Goal: Use online tool/utility: Use online tool/utility

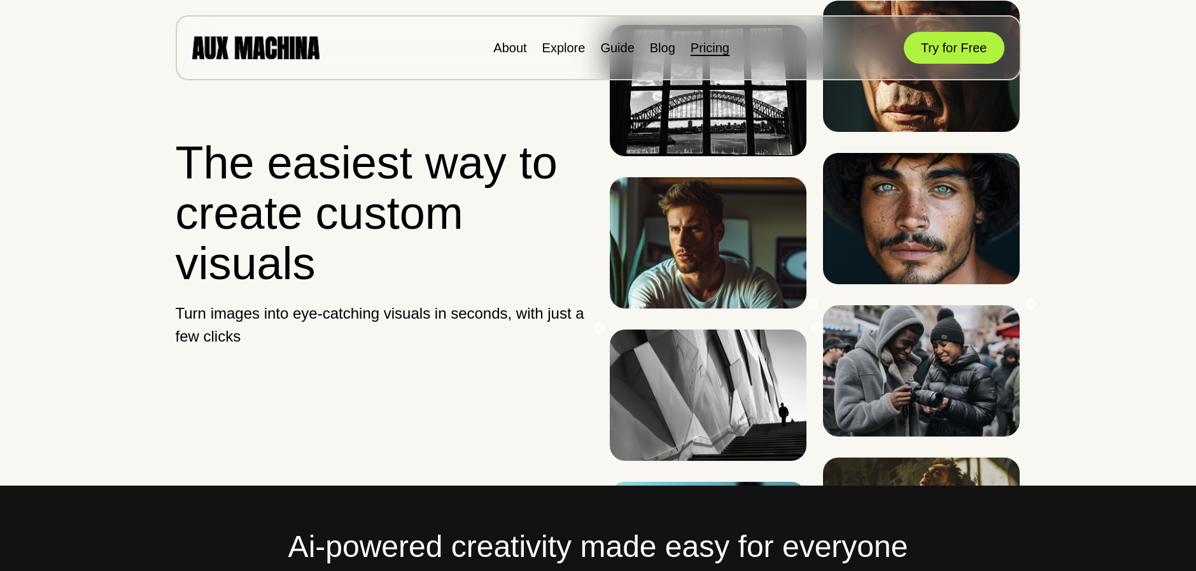
click at [697, 48] on link "Pricing" at bounding box center [710, 48] width 39 height 14
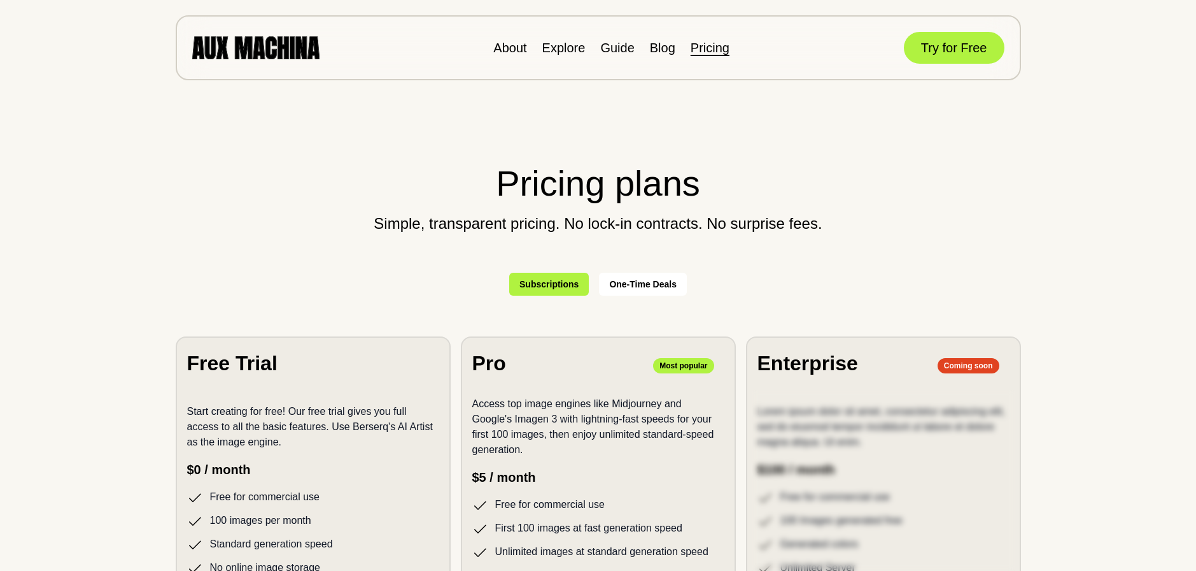
scroll to position [191, 0]
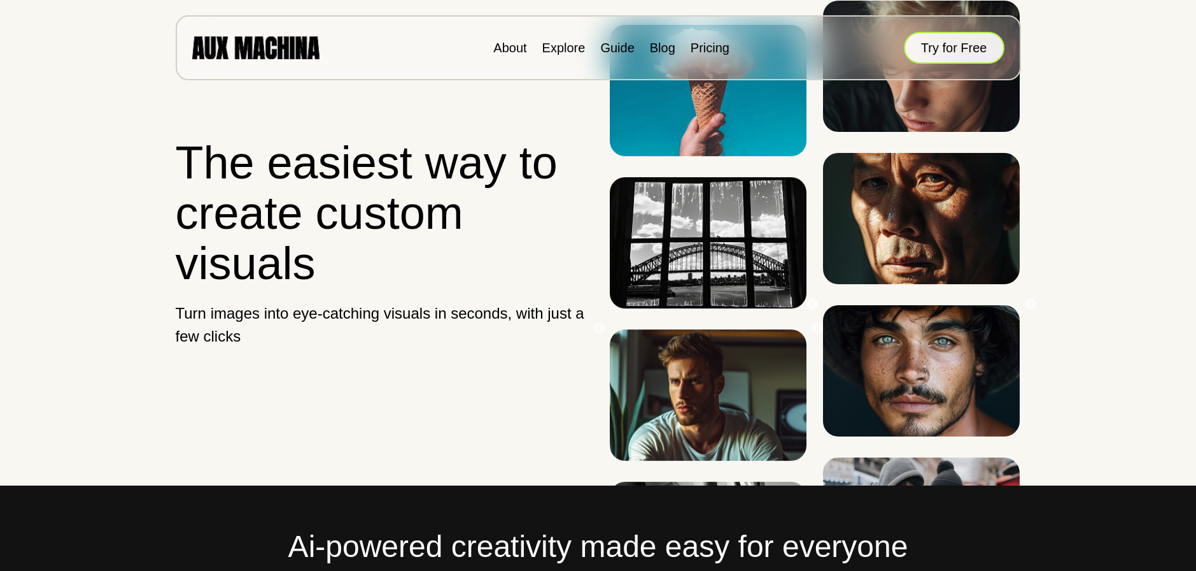
click at [983, 39] on button "Try for Free" at bounding box center [954, 48] width 101 height 32
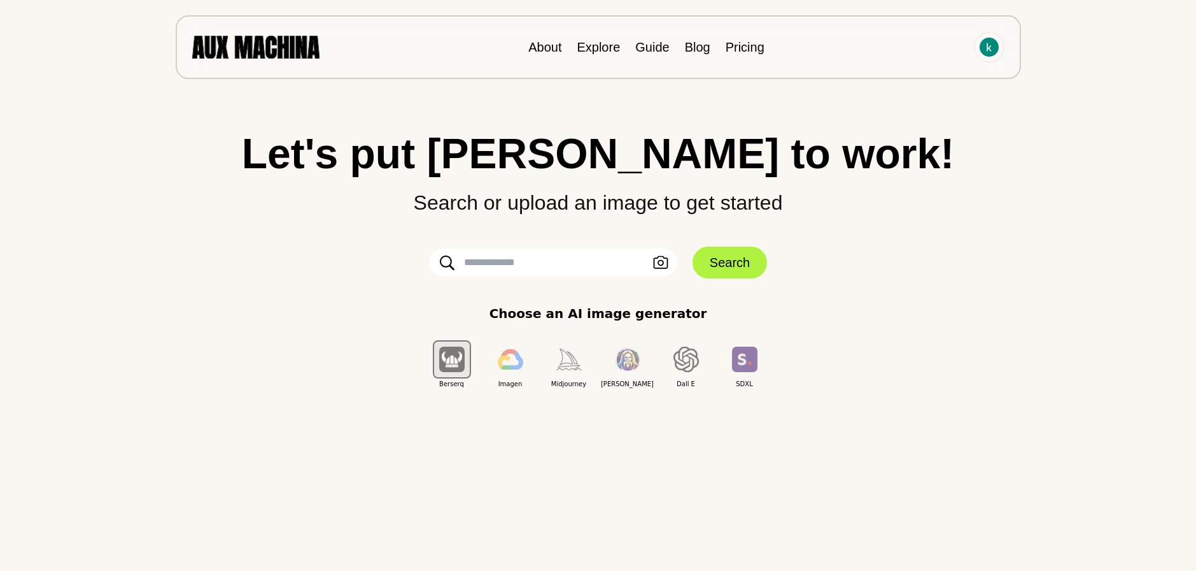
click at [544, 266] on input "text" at bounding box center [553, 262] width 248 height 28
click at [669, 264] on button "Upload an Image" at bounding box center [661, 262] width 20 height 18
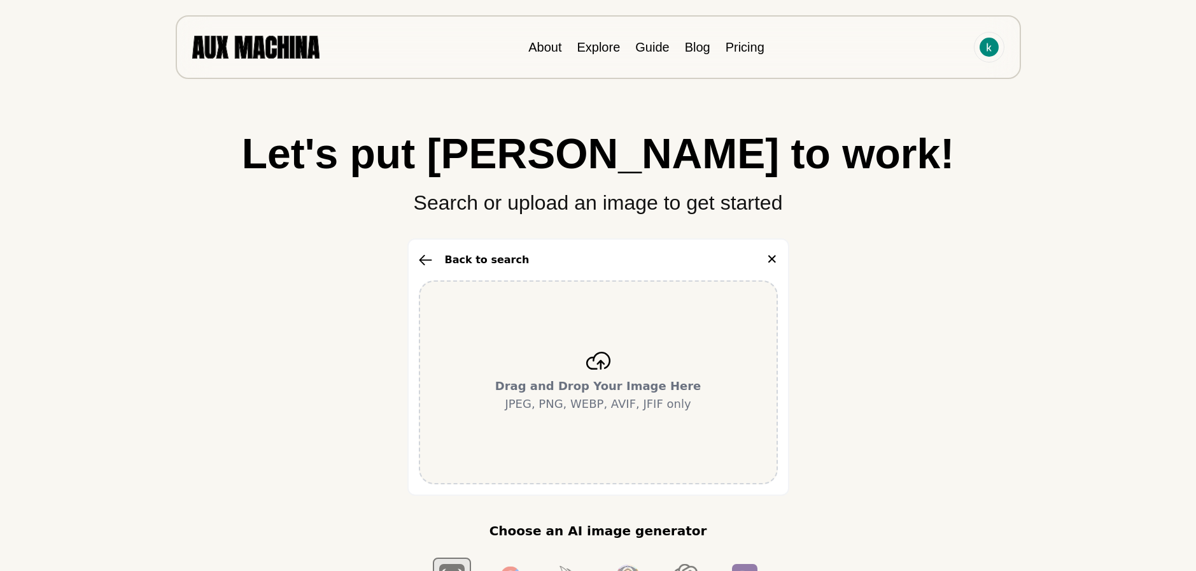
click at [574, 374] on div "Drag and Drop Your Image Here JPEG, PNG, WEBP, AVIF, JFIF only" at bounding box center [598, 382] width 359 height 204
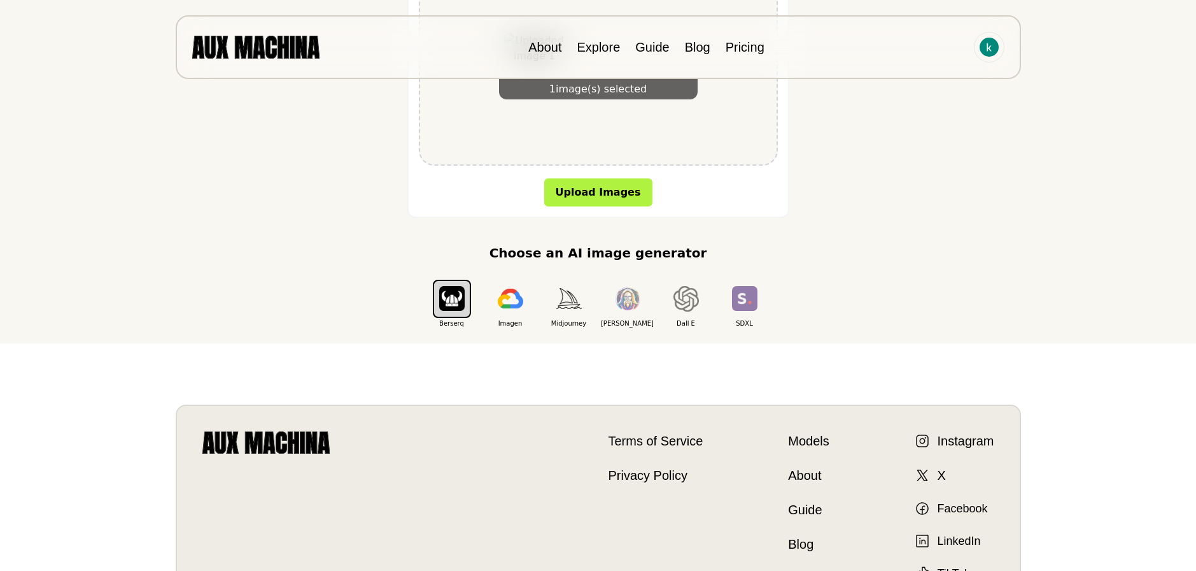
scroll to position [127, 0]
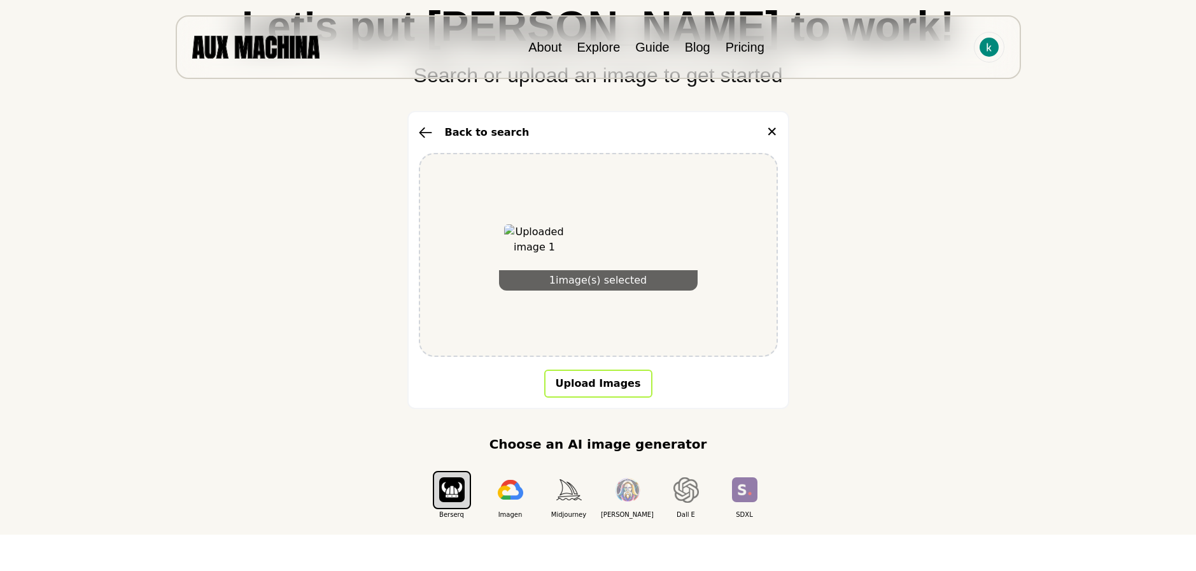
click at [601, 376] on button "Upload Images" at bounding box center [598, 383] width 108 height 28
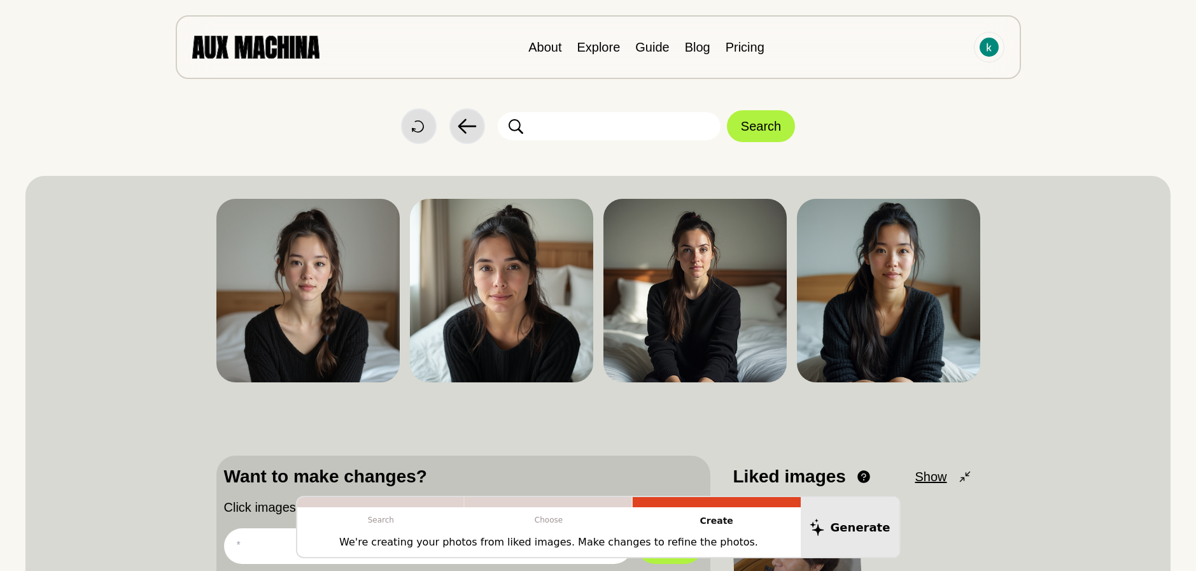
scroll to position [191, 0]
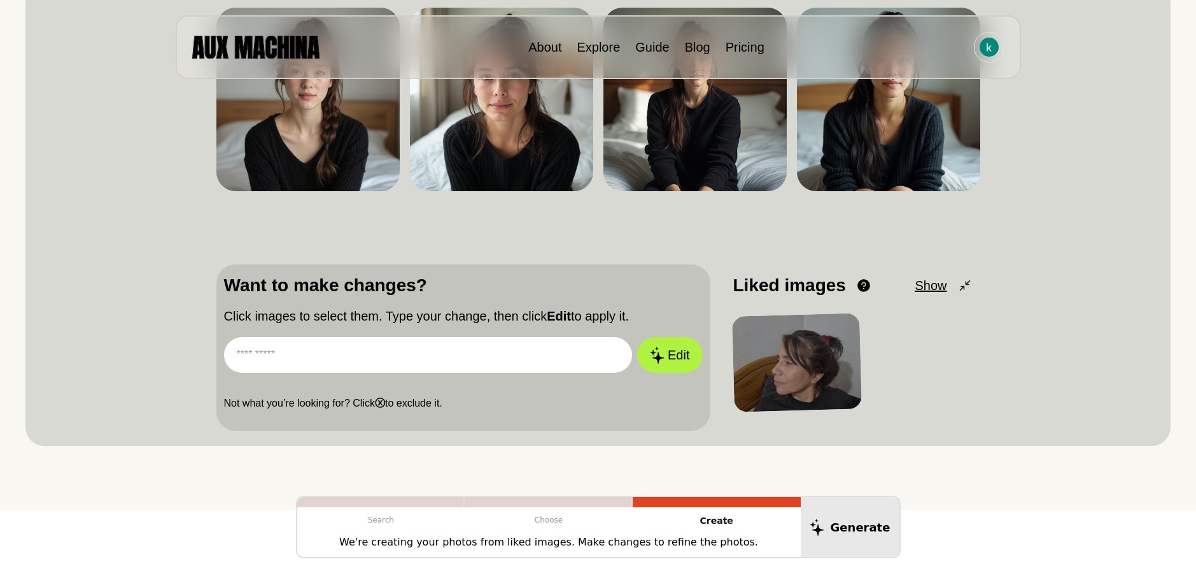
click at [805, 357] on div at bounding box center [797, 362] width 130 height 99
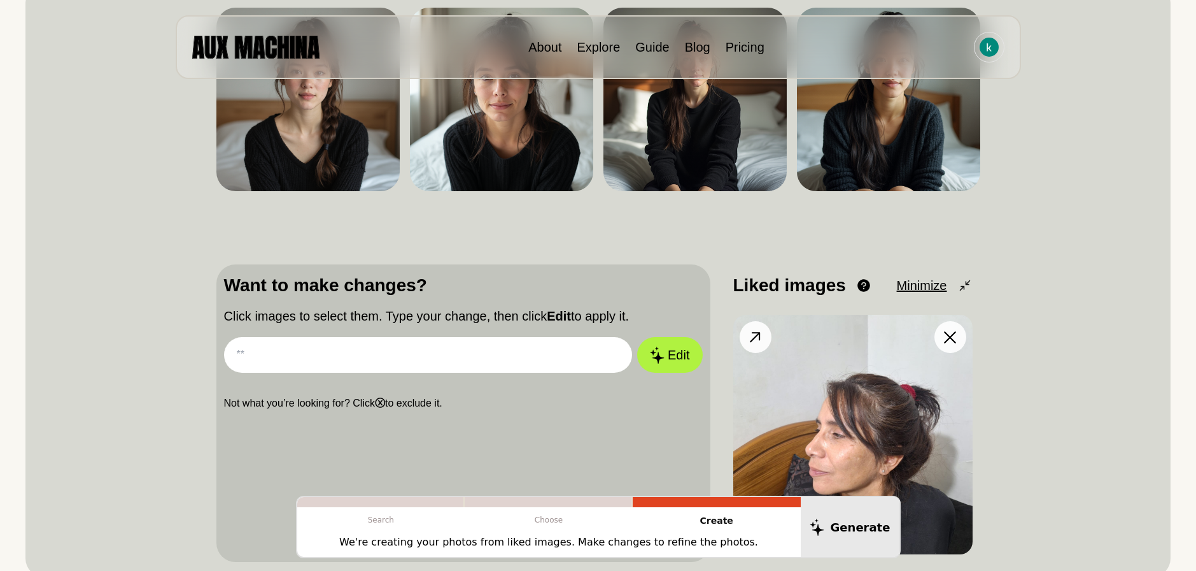
scroll to position [318, 0]
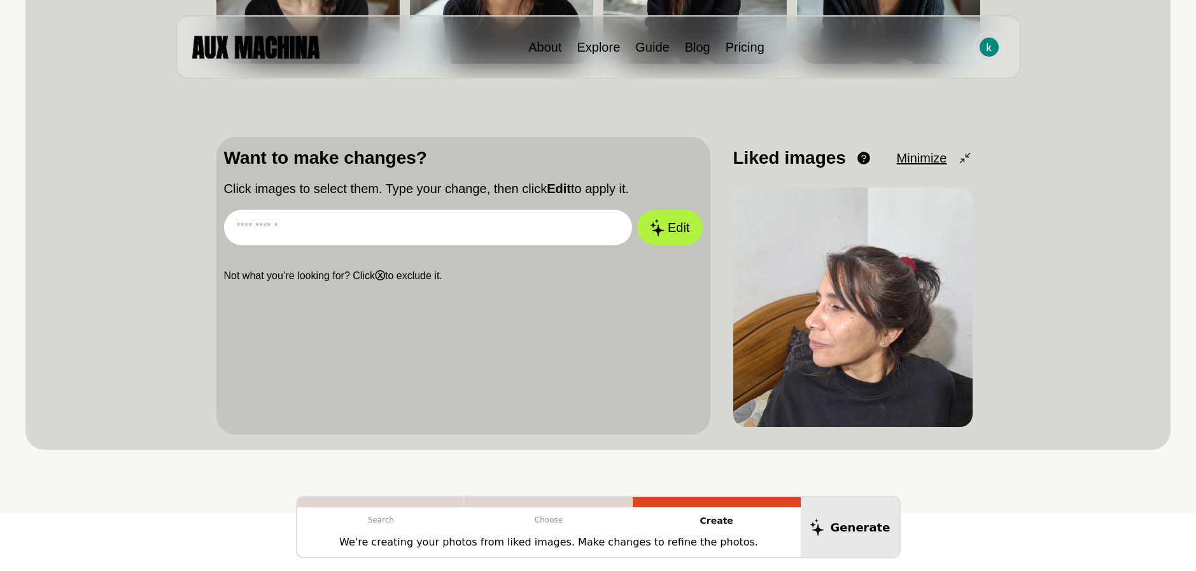
click at [476, 209] on input "text" at bounding box center [428, 227] width 409 height 36
type input "*"
paste input "**********"
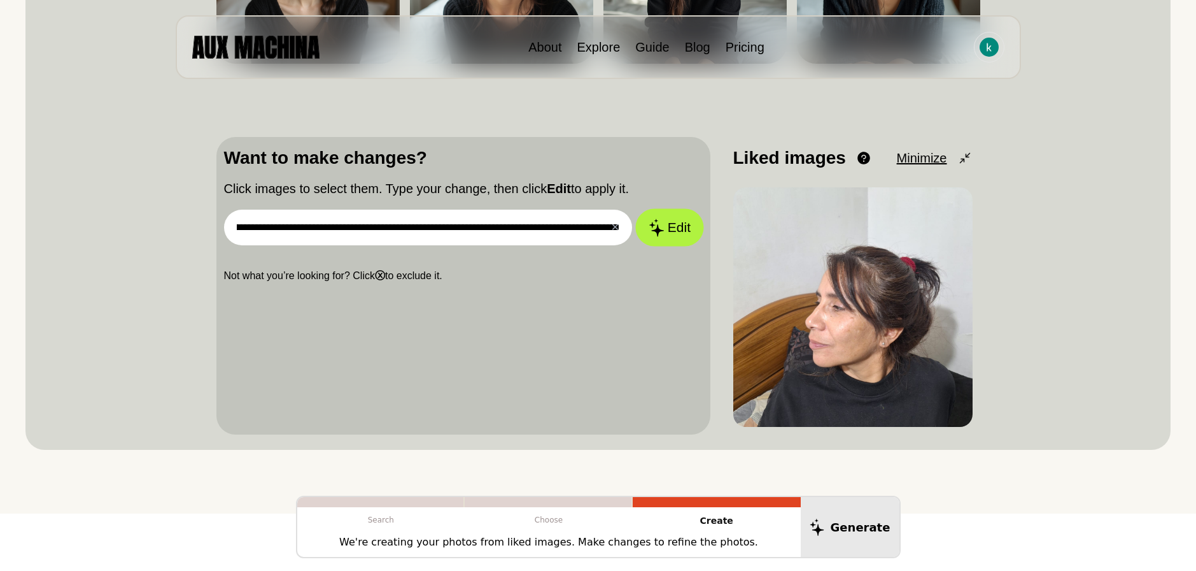
type input "**********"
click at [688, 228] on button "Edit" at bounding box center [669, 228] width 69 height 38
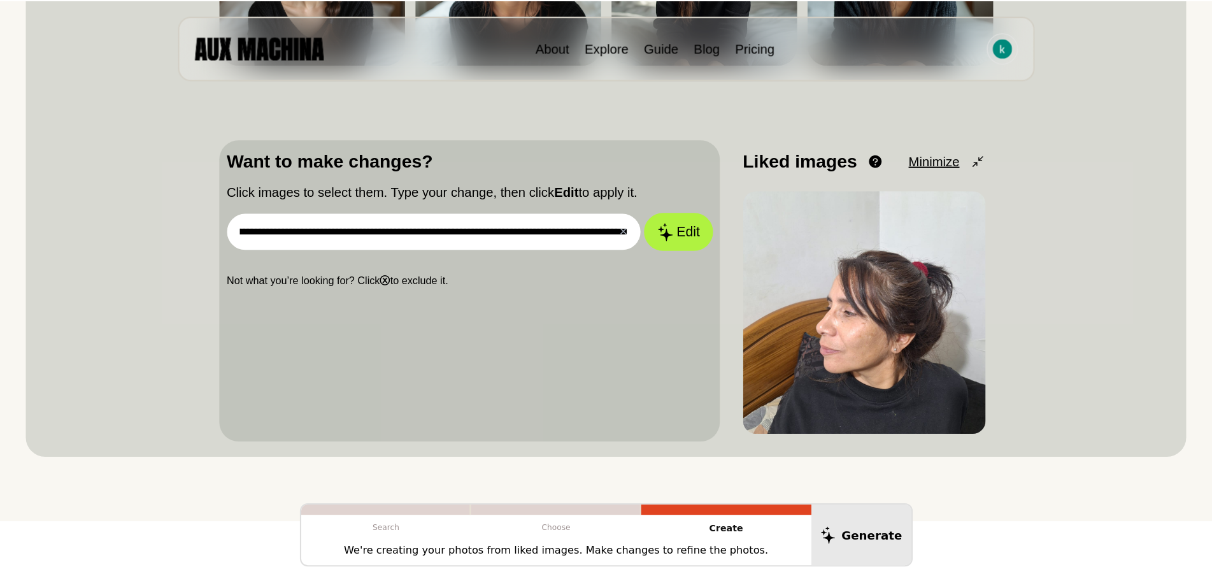
scroll to position [0, 0]
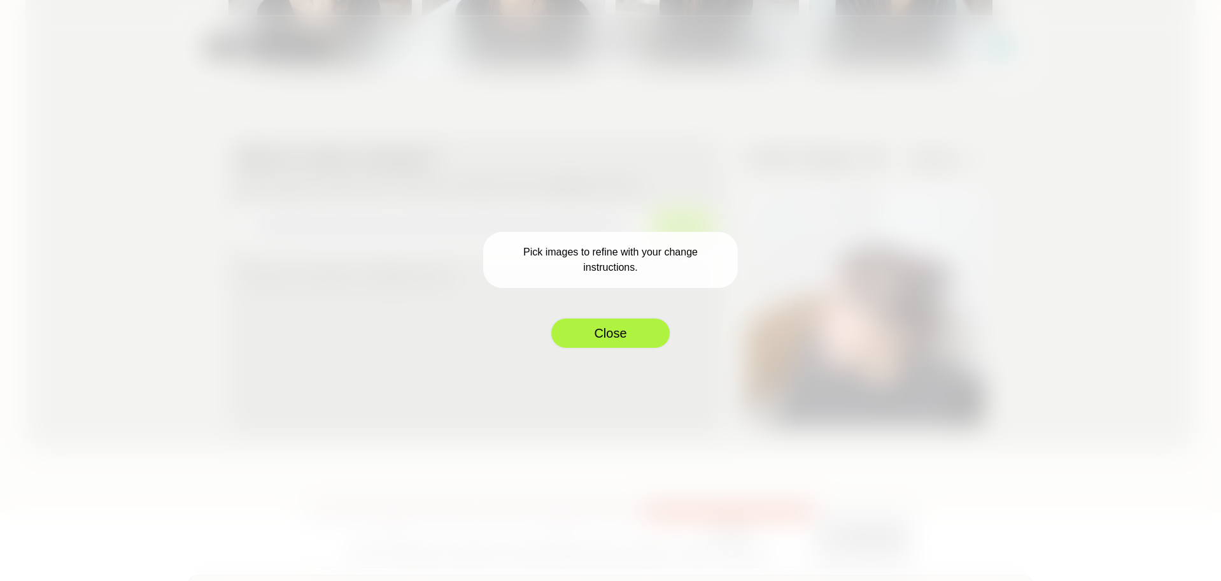
click at [624, 330] on button "Close" at bounding box center [610, 333] width 121 height 32
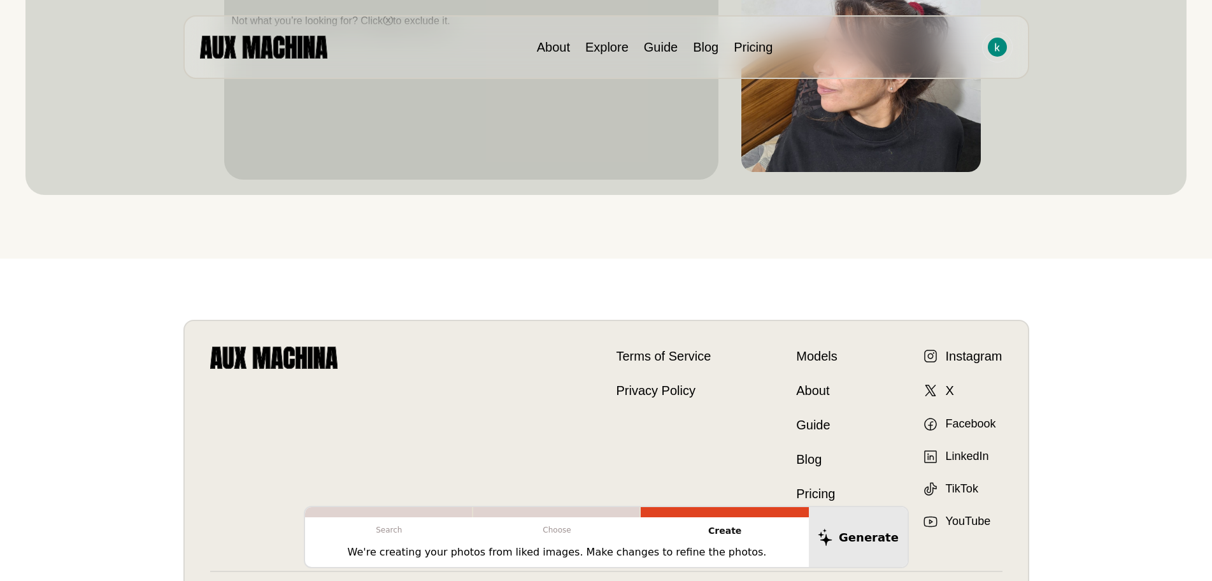
scroll to position [637, 0]
